Goal: Navigation & Orientation: Go to known website

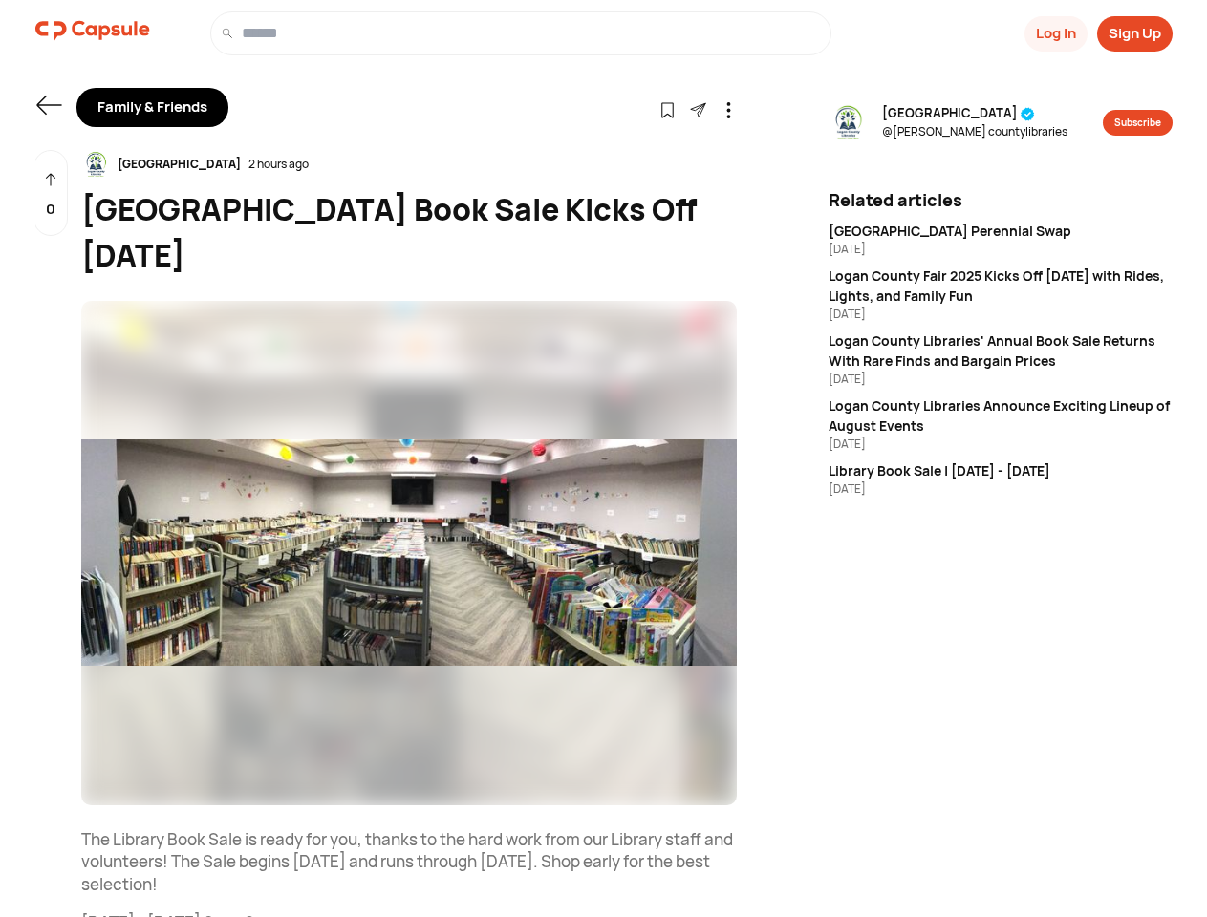
click at [1054, 33] on button "Log In" at bounding box center [1056, 33] width 63 height 35
click at [1134, 33] on button "Sign Up" at bounding box center [1135, 33] width 76 height 35
click at [49, 105] on icon at bounding box center [48, 105] width 25 height 19
click at [667, 109] on icon at bounding box center [667, 110] width 16 height 16
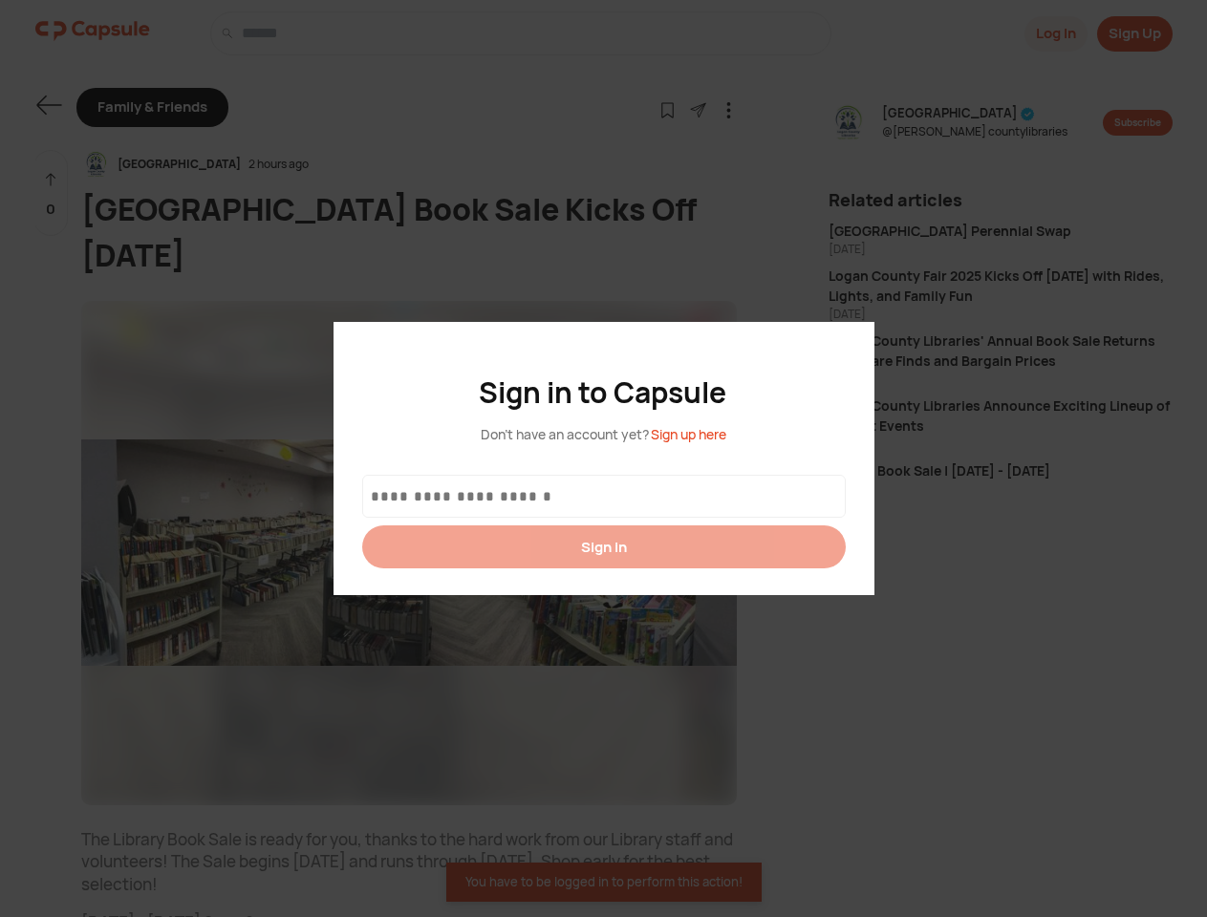
click at [698, 109] on div at bounding box center [603, 458] width 1207 height 917
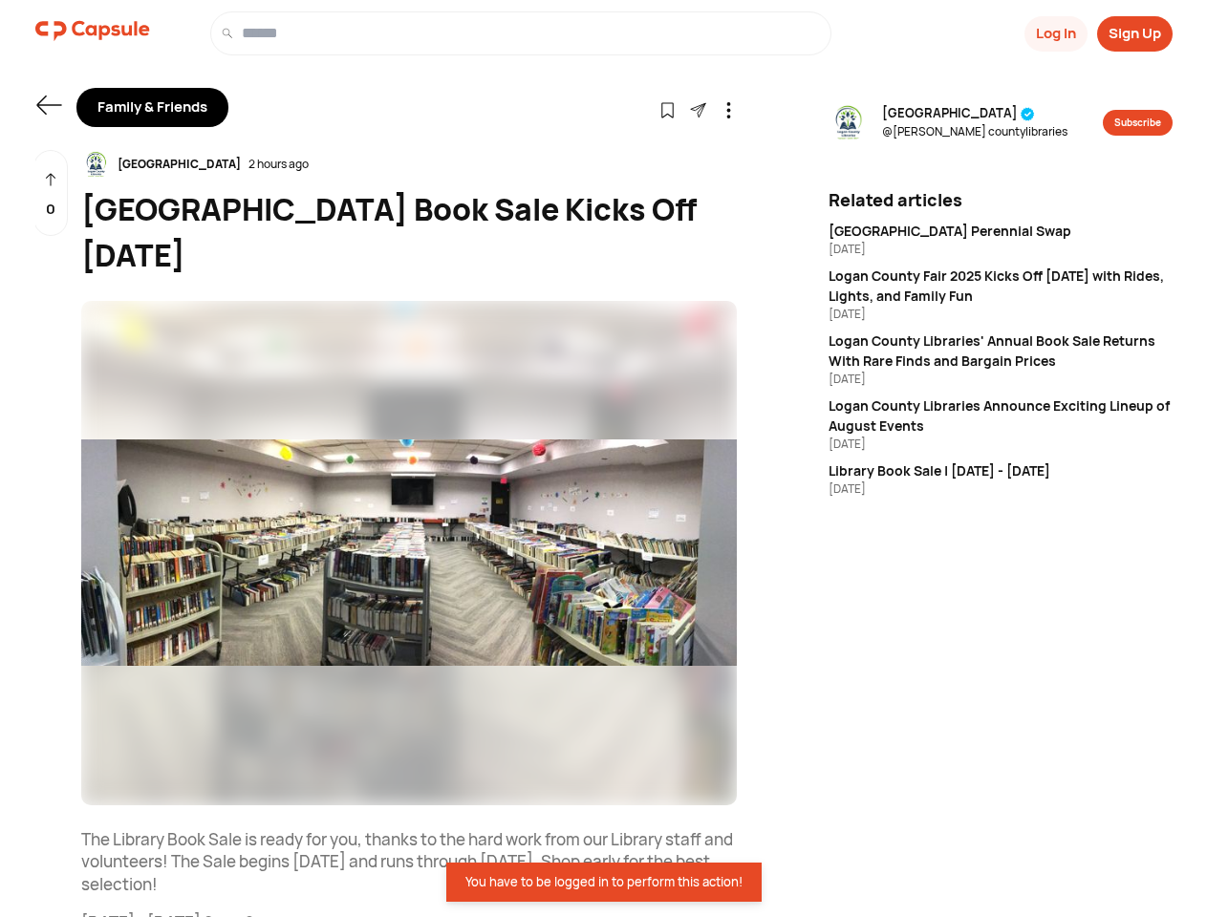
click at [728, 109] on icon at bounding box center [729, 110] width 16 height 16
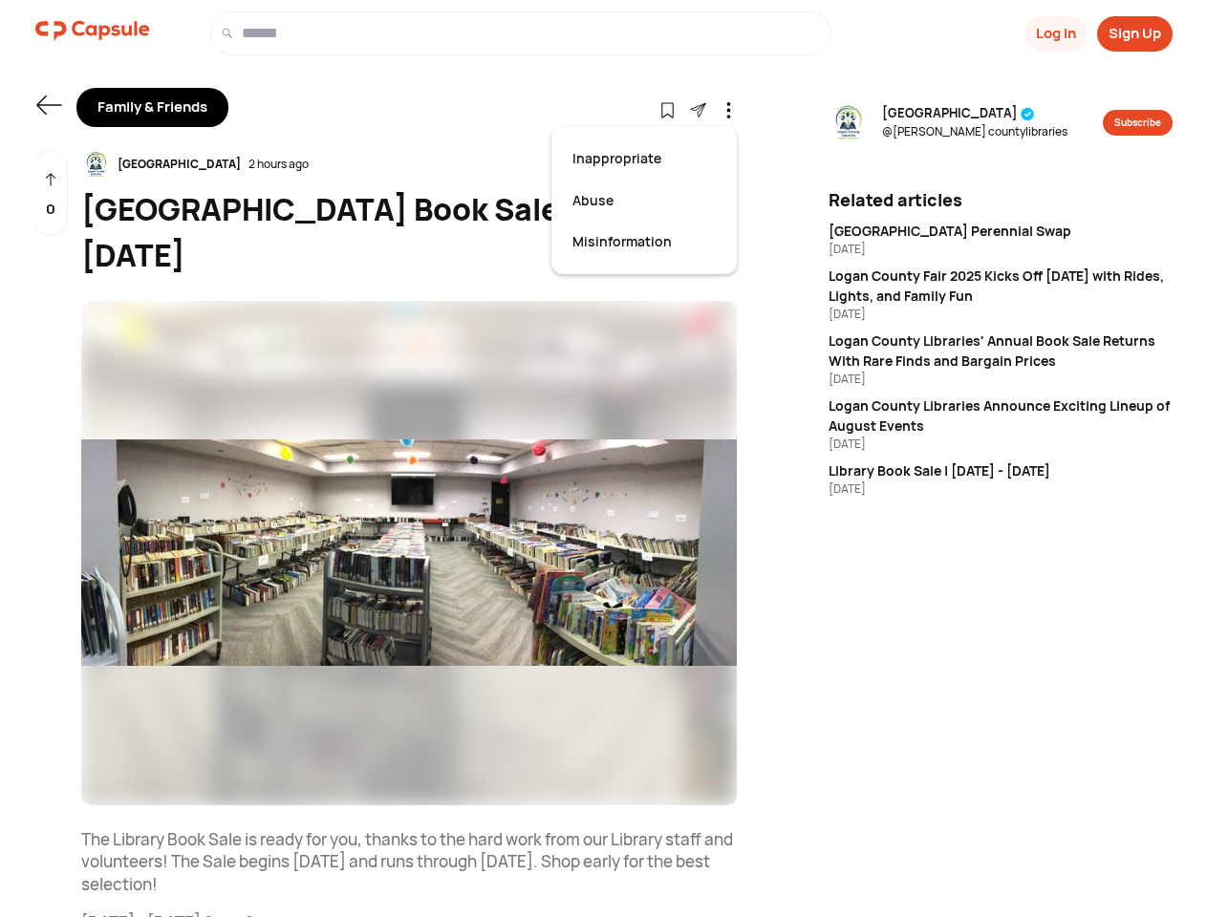
click at [409, 164] on div "[GEOGRAPHIC_DATA] 2 hours ago" at bounding box center [409, 164] width 656 height 29
click at [409, 553] on img at bounding box center [409, 553] width 656 height 505
click at [51, 193] on div "0" at bounding box center [50, 193] width 34 height 87
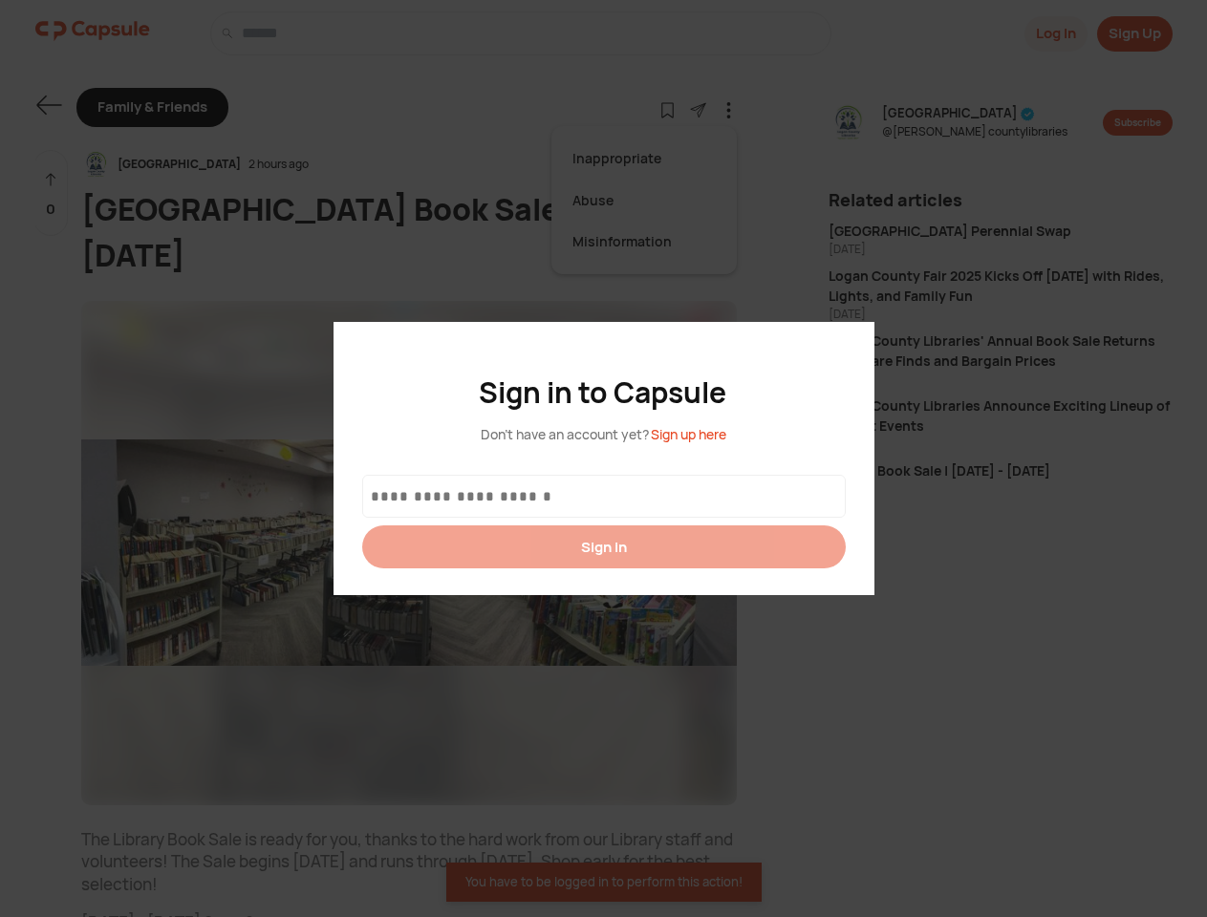
click at [960, 122] on div at bounding box center [603, 458] width 1207 height 917
